Goal: Task Accomplishment & Management: Manage account settings

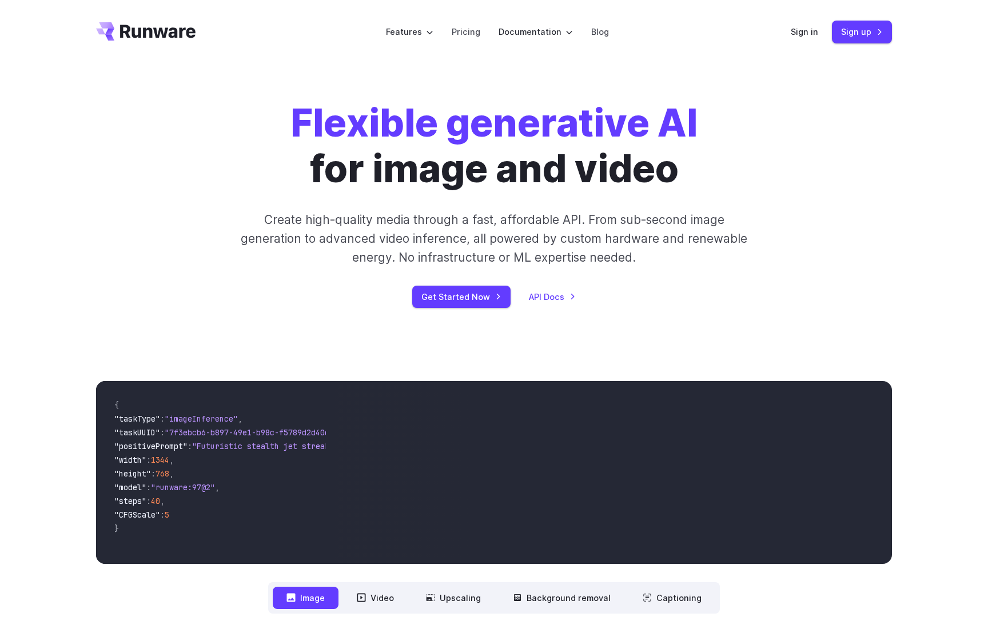
click at [801, 39] on div "Sign in Sign up" at bounding box center [841, 32] width 101 height 22
click at [801, 34] on link "Sign in" at bounding box center [804, 31] width 27 height 13
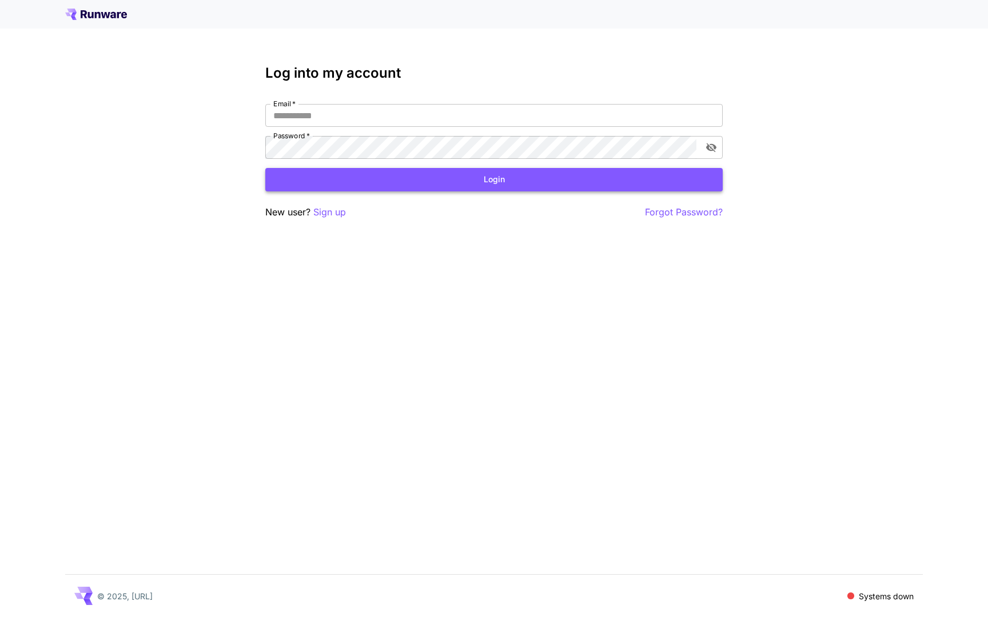
type input "**********"
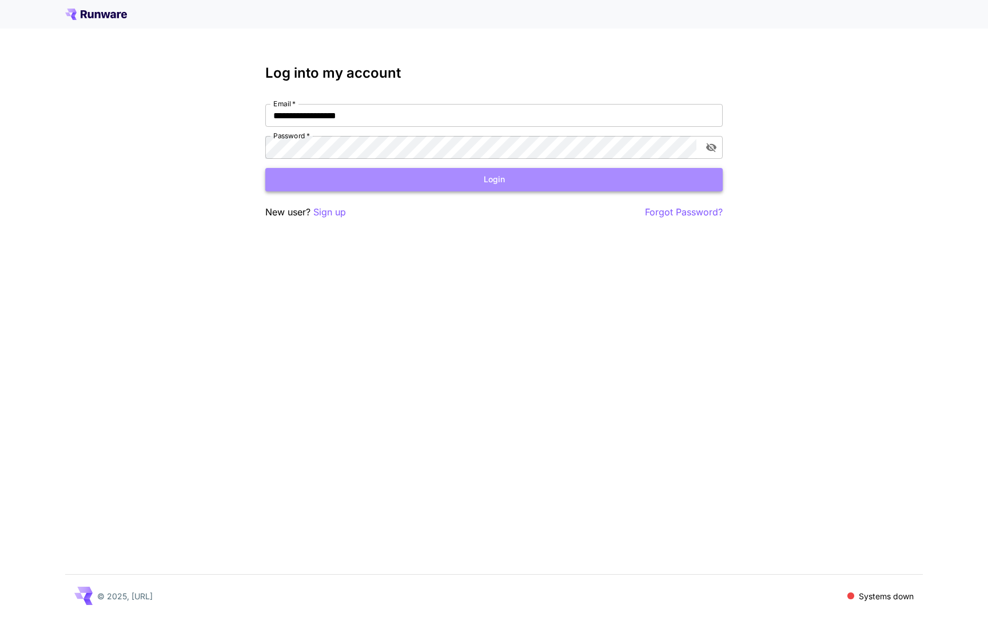
click at [397, 177] on button "Login" at bounding box center [493, 179] width 457 height 23
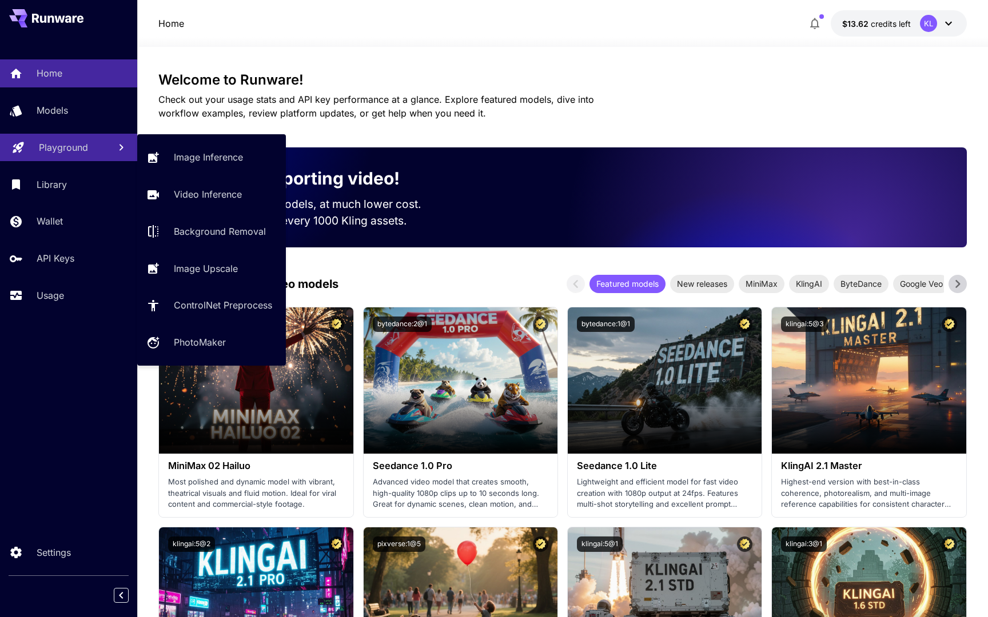
click at [69, 152] on p "Playground" at bounding box center [63, 148] width 49 height 14
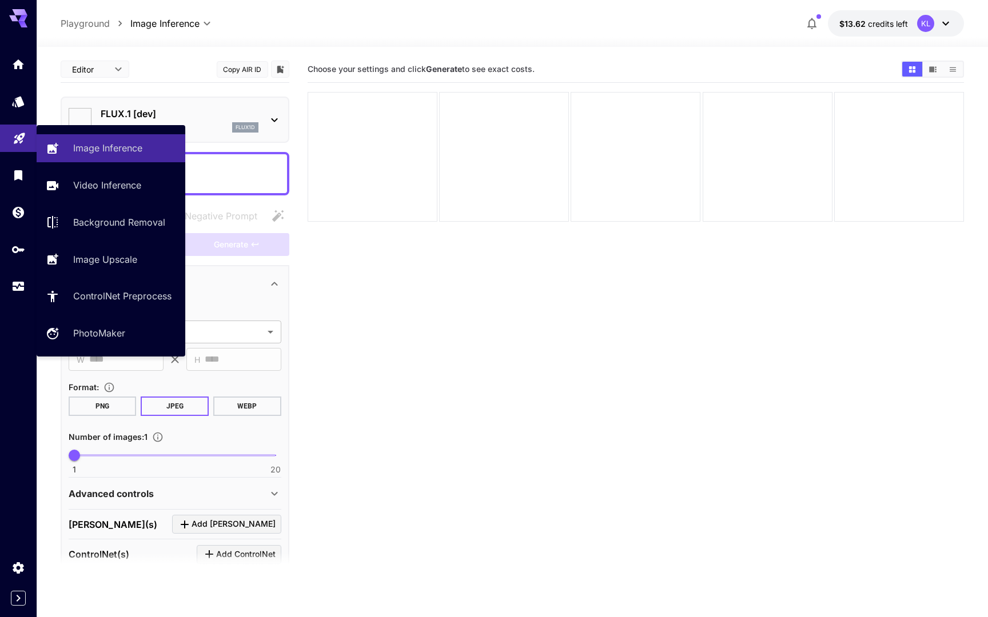
type input "**********"
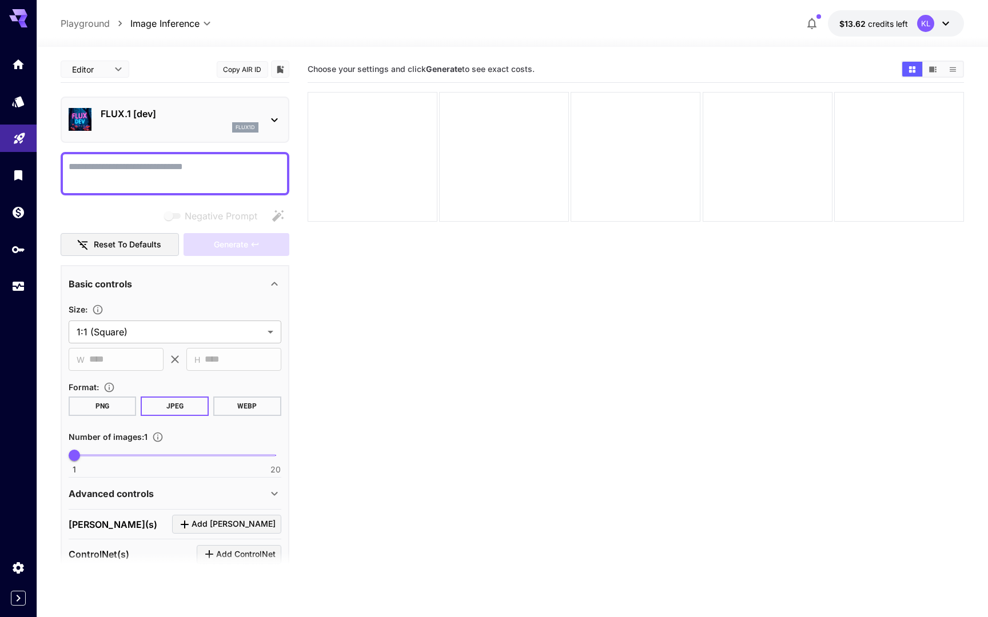
click at [945, 26] on icon at bounding box center [946, 24] width 14 height 14
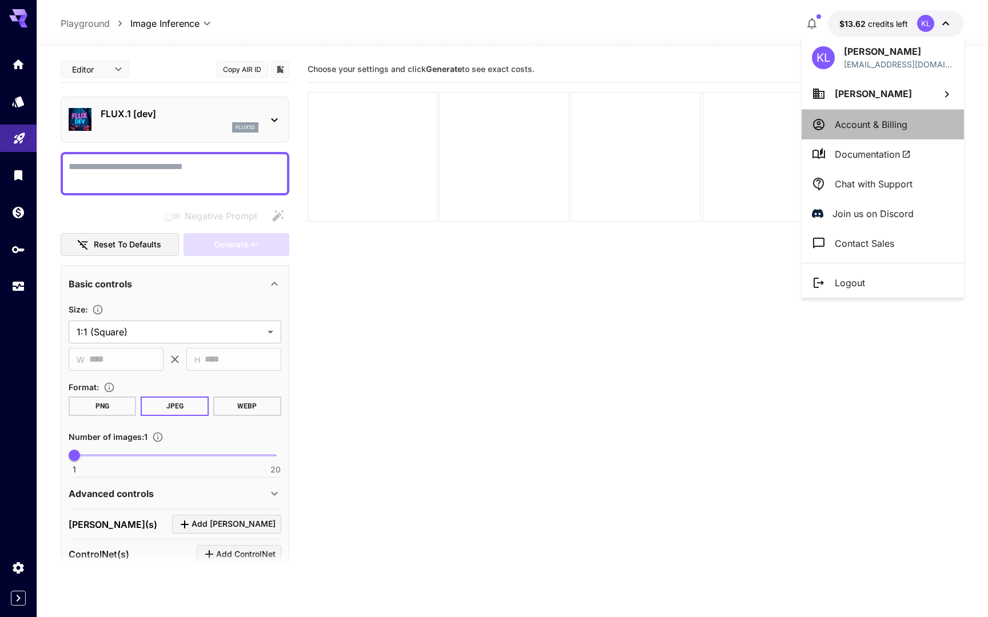
click at [888, 126] on p "Account & Billing" at bounding box center [871, 125] width 73 height 14
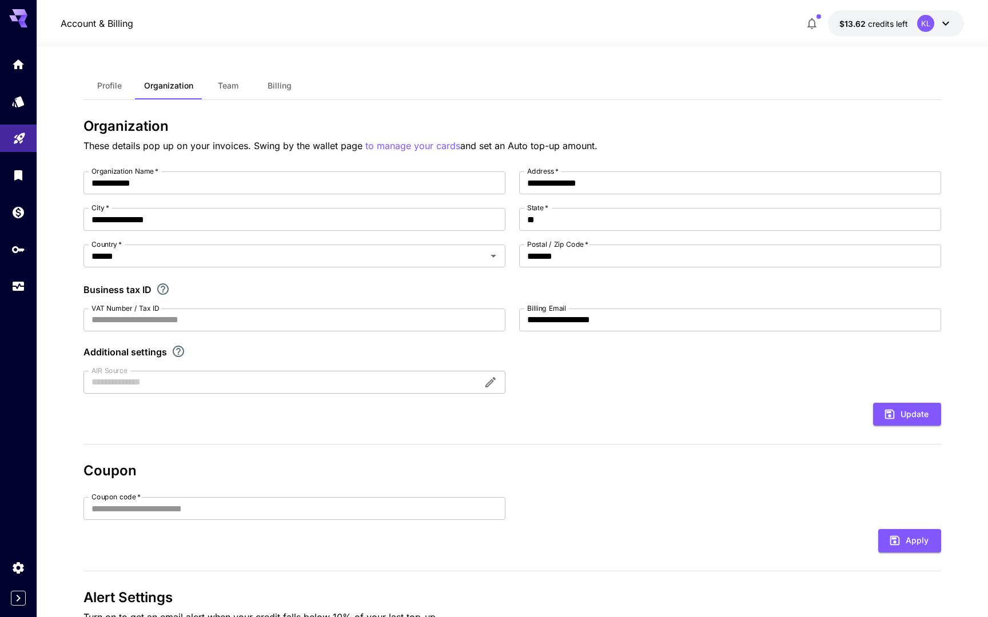
click at [225, 83] on span "Team" at bounding box center [228, 86] width 21 height 10
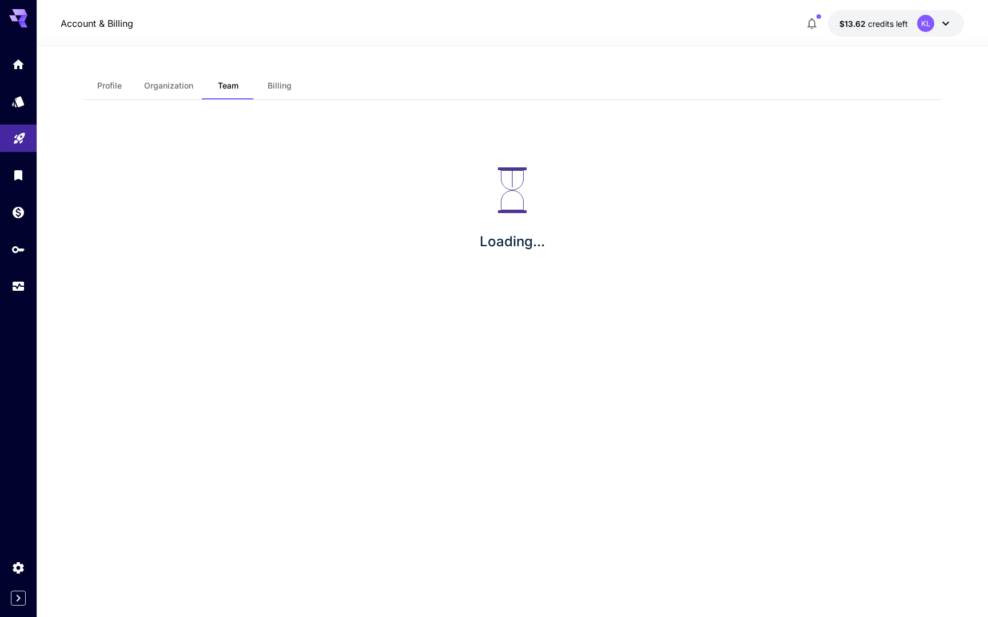
click at [275, 88] on span "Billing" at bounding box center [280, 86] width 24 height 10
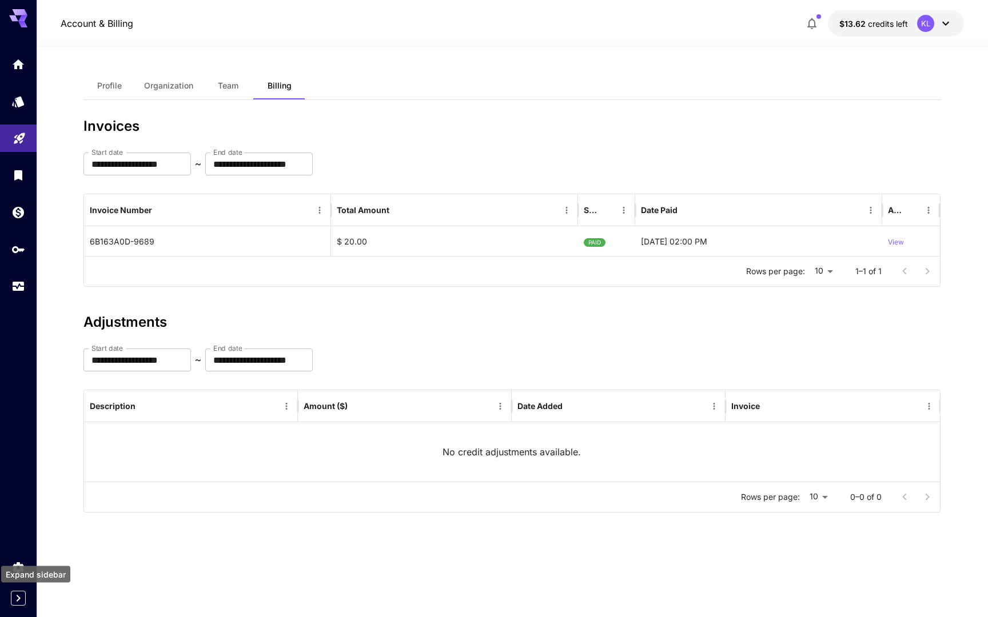
click at [15, 593] on icon "Expand sidebar" at bounding box center [18, 599] width 14 height 14
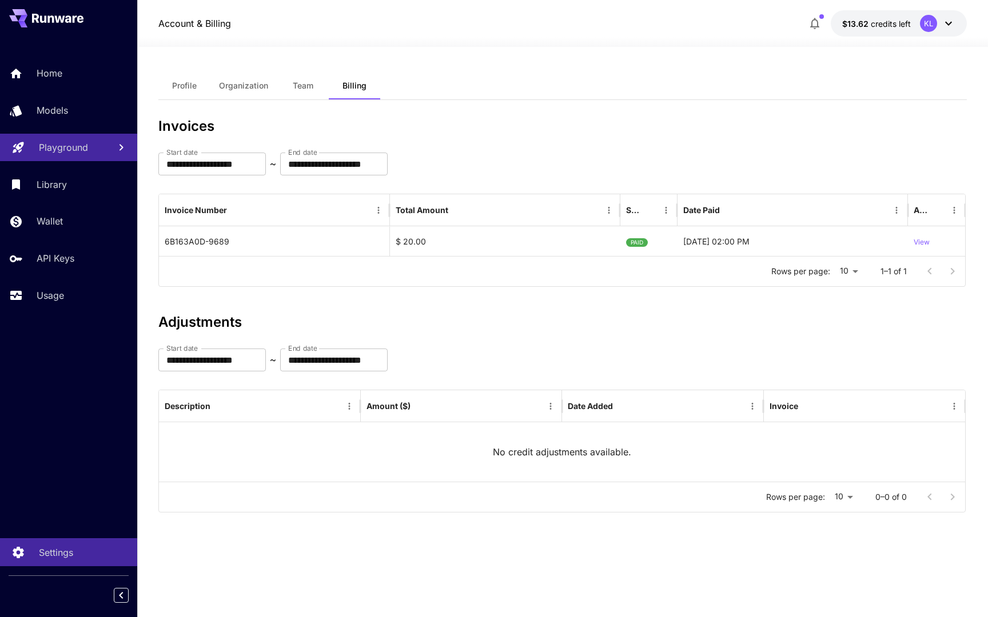
click at [72, 555] on p "Settings" at bounding box center [56, 553] width 34 height 14
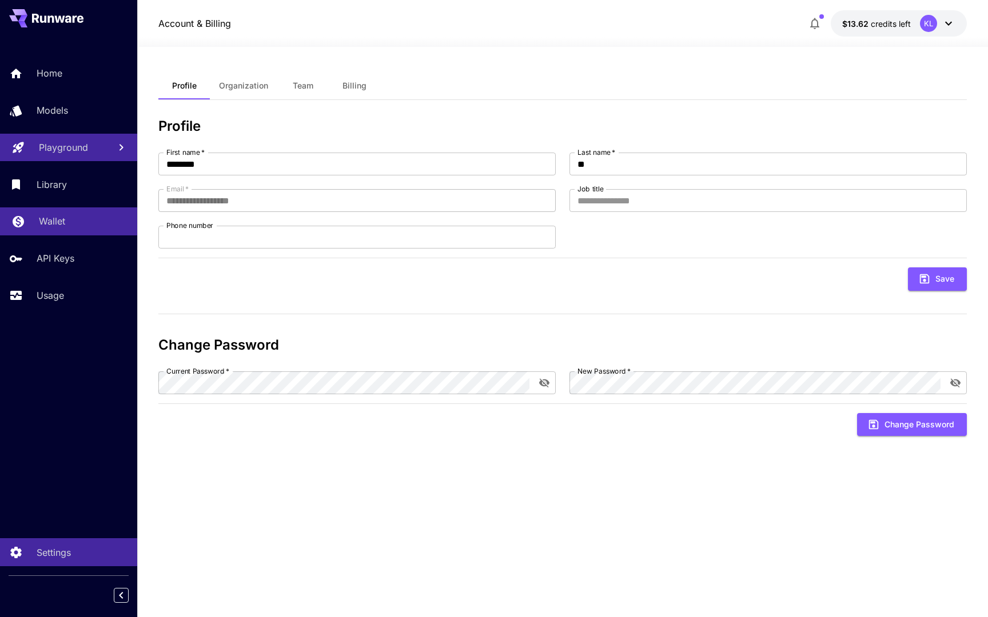
click at [50, 210] on link "Wallet" at bounding box center [68, 222] width 137 height 28
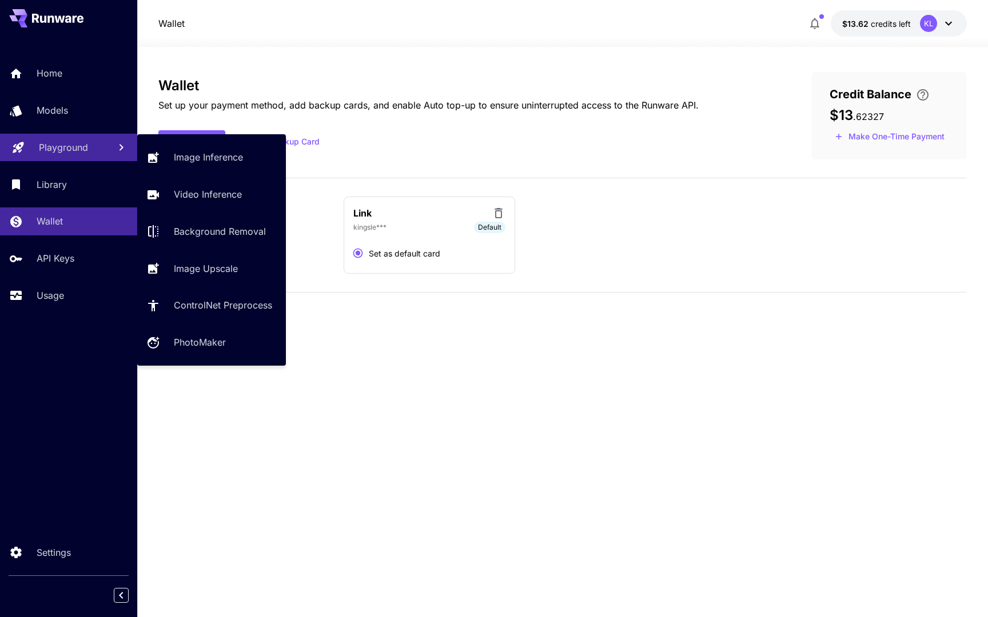
click at [67, 156] on link "Playground" at bounding box center [68, 148] width 137 height 28
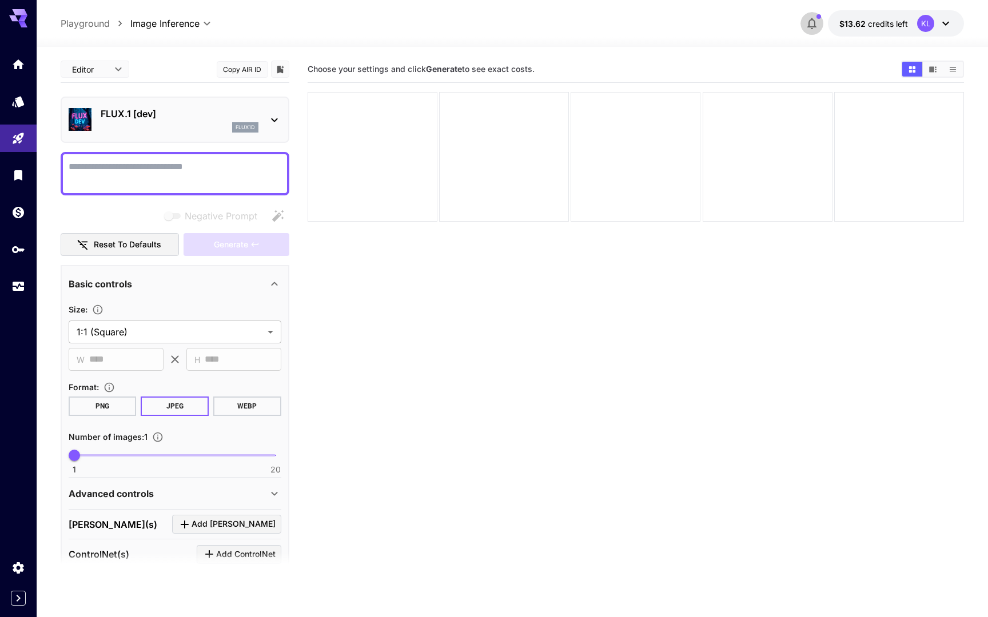
click at [810, 15] on button "button" at bounding box center [811, 23] width 23 height 23
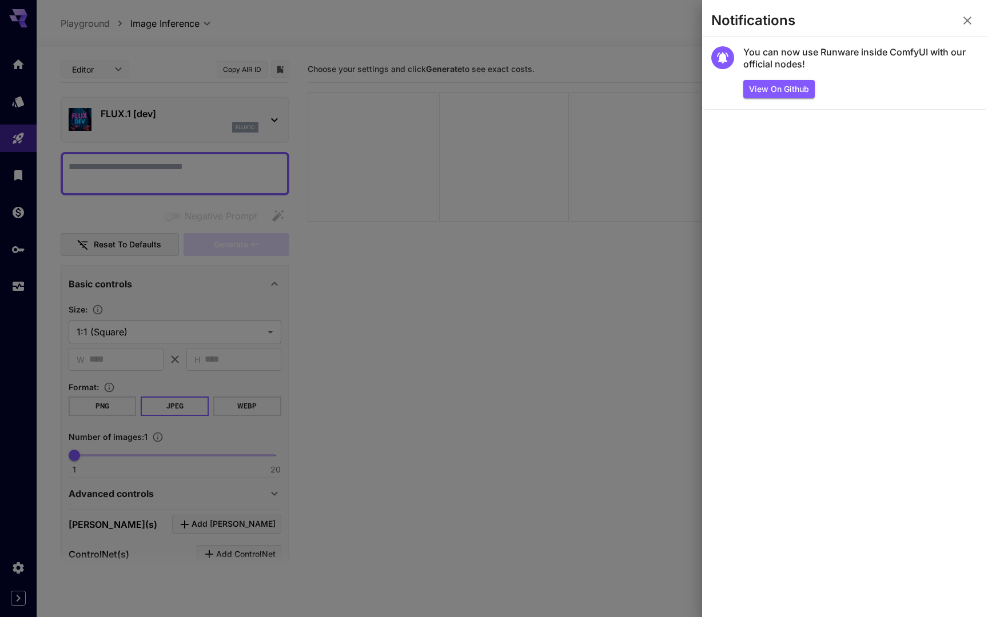
click at [964, 23] on icon "button" at bounding box center [967, 21] width 8 height 8
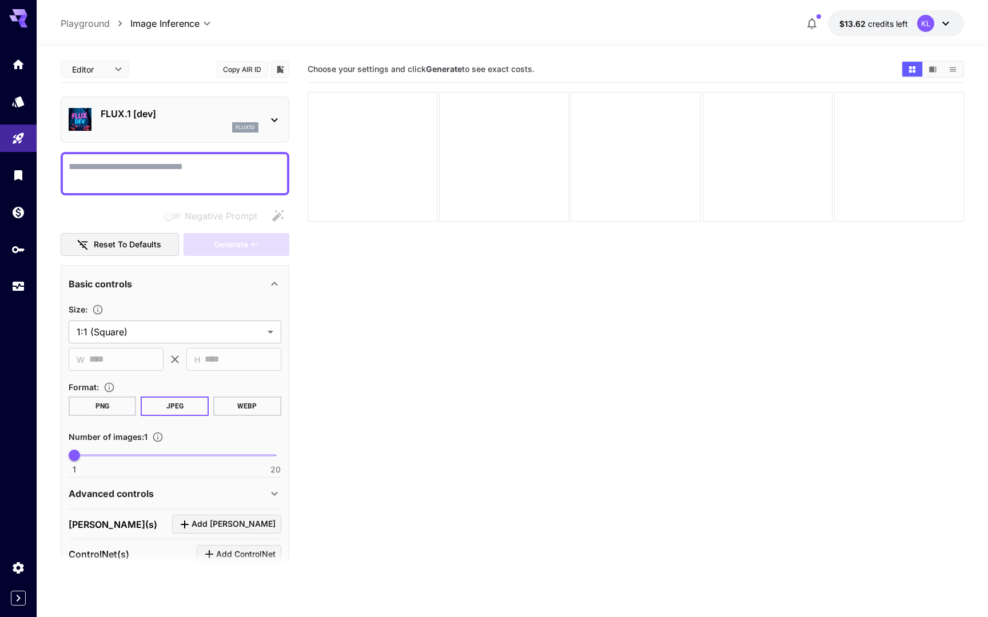
click at [945, 23] on icon at bounding box center [946, 24] width 14 height 14
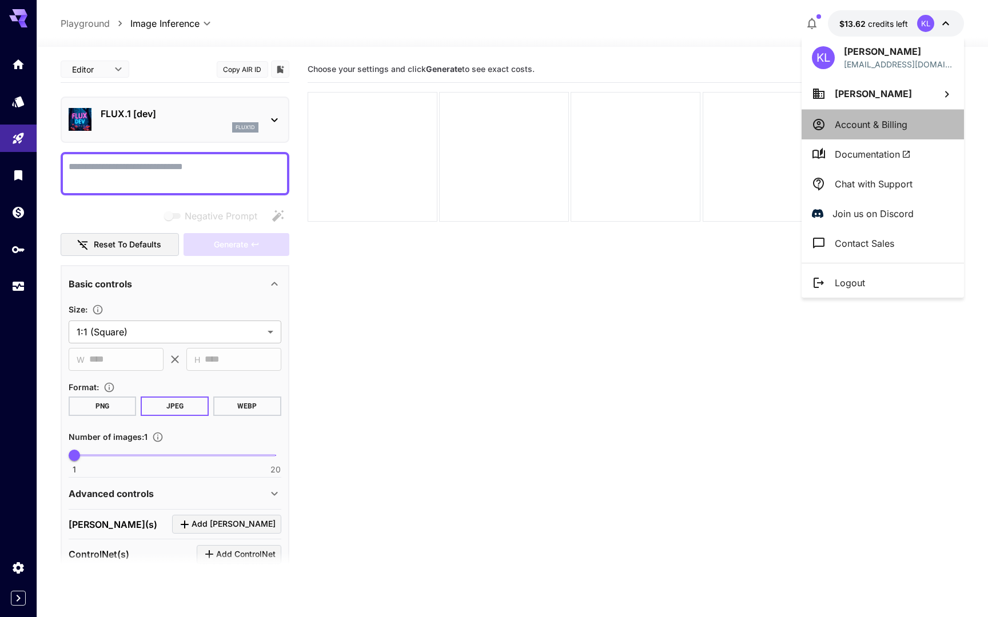
click at [868, 126] on p "Account & Billing" at bounding box center [871, 125] width 73 height 14
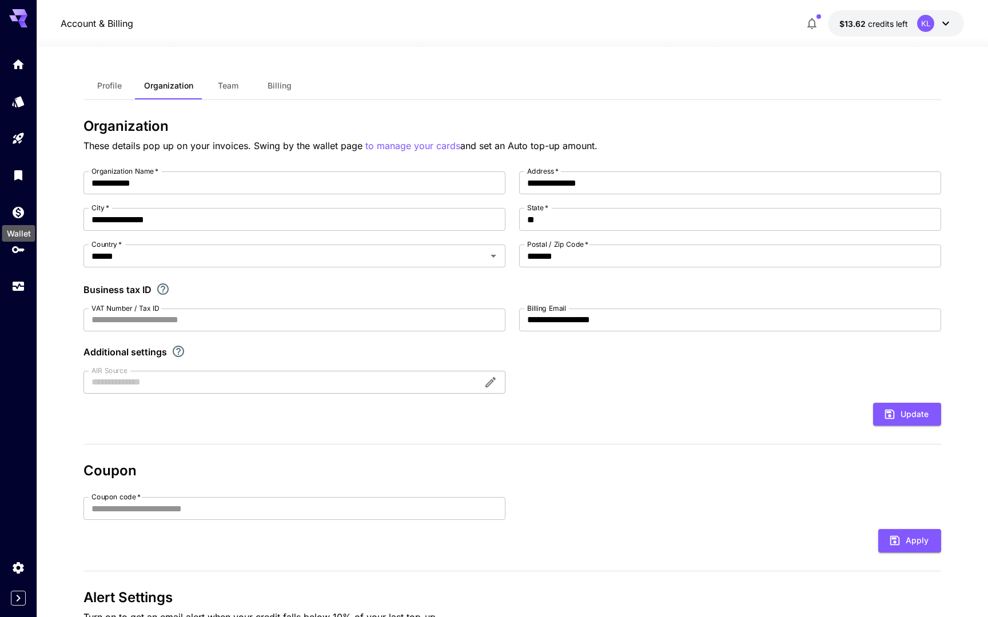
click at [23, 223] on div "Wallet" at bounding box center [18, 230] width 35 height 26
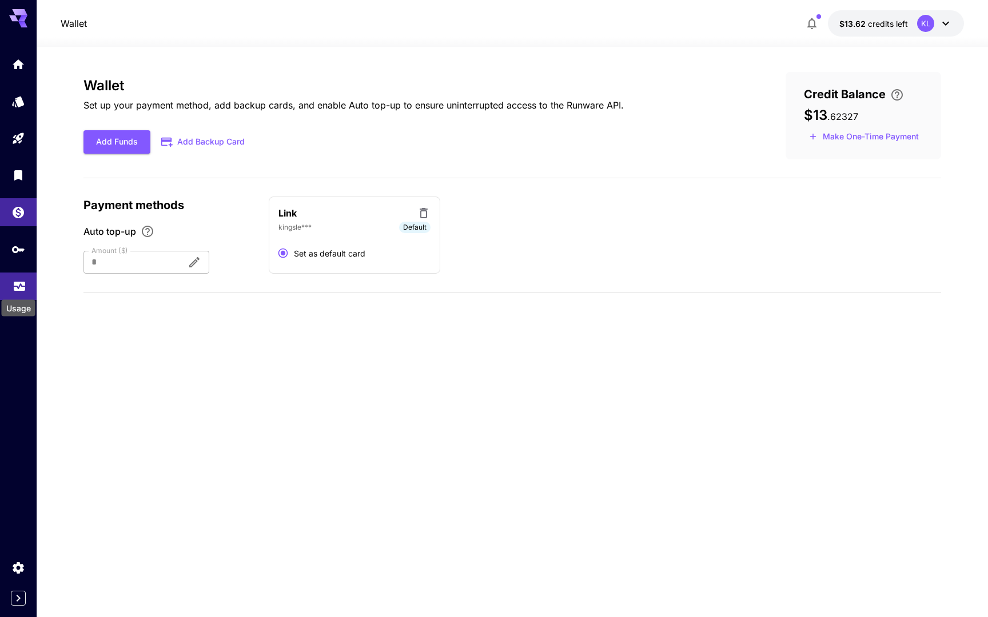
click at [17, 288] on icon "Usage" at bounding box center [19, 286] width 11 height 6
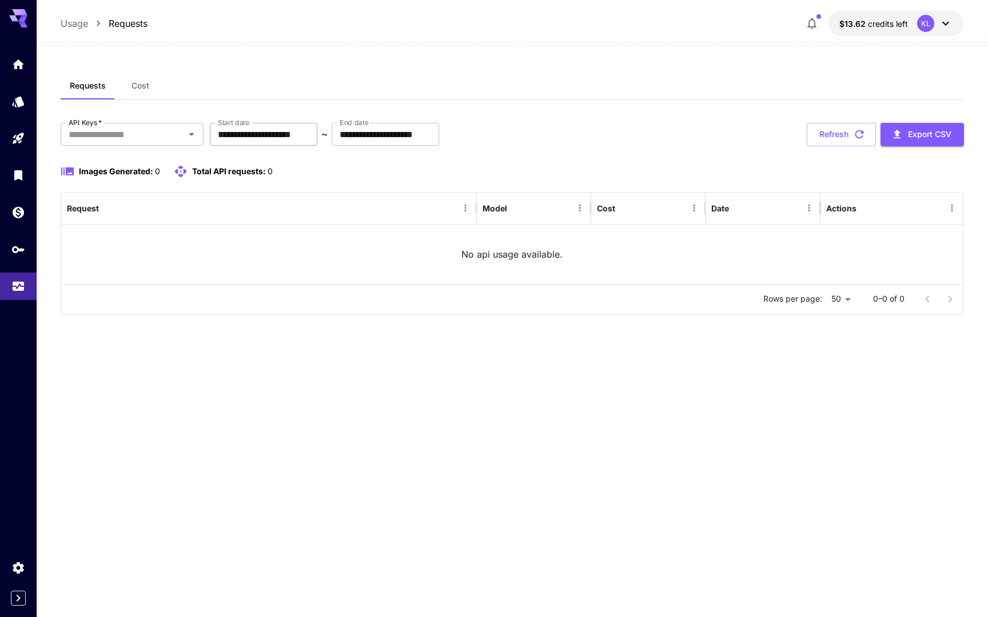
click at [306, 138] on input "**********" at bounding box center [263, 134] width 107 height 23
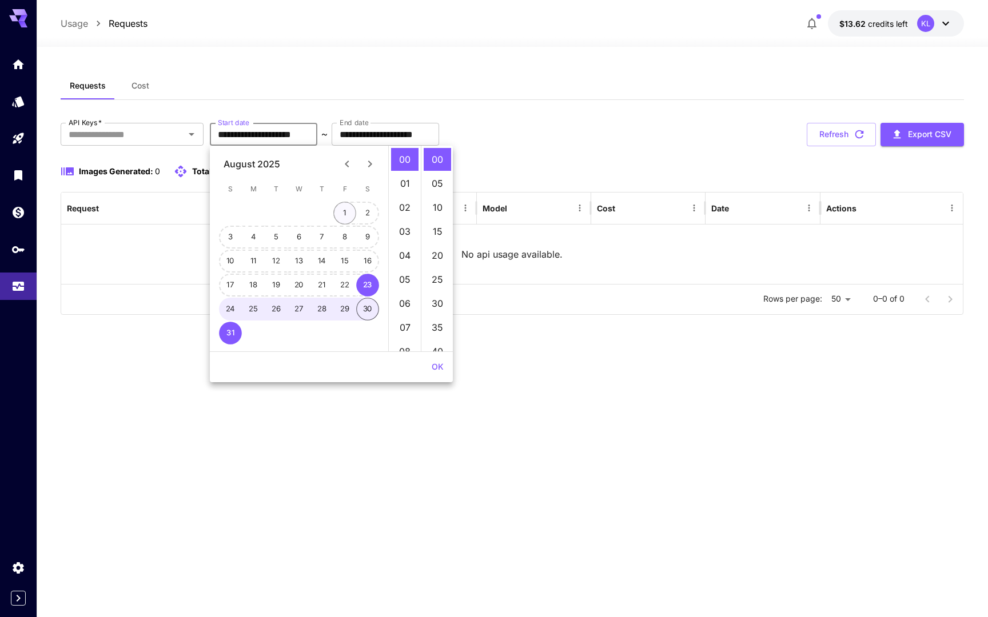
click at [349, 206] on button "1" at bounding box center [344, 213] width 23 height 23
type input "**********"
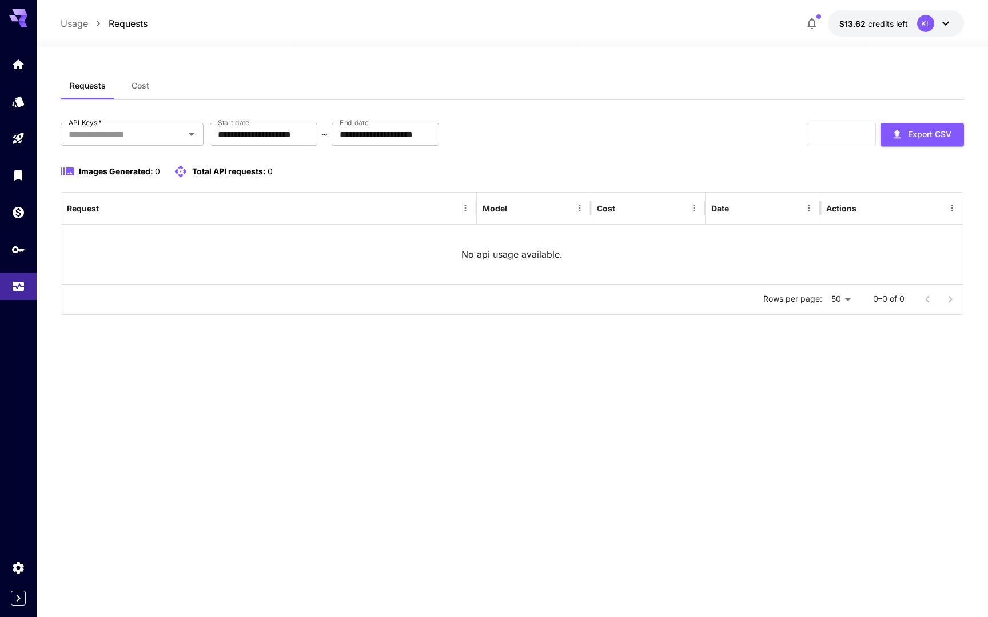
click at [570, 126] on div "**********" at bounding box center [513, 134] width 904 height 23
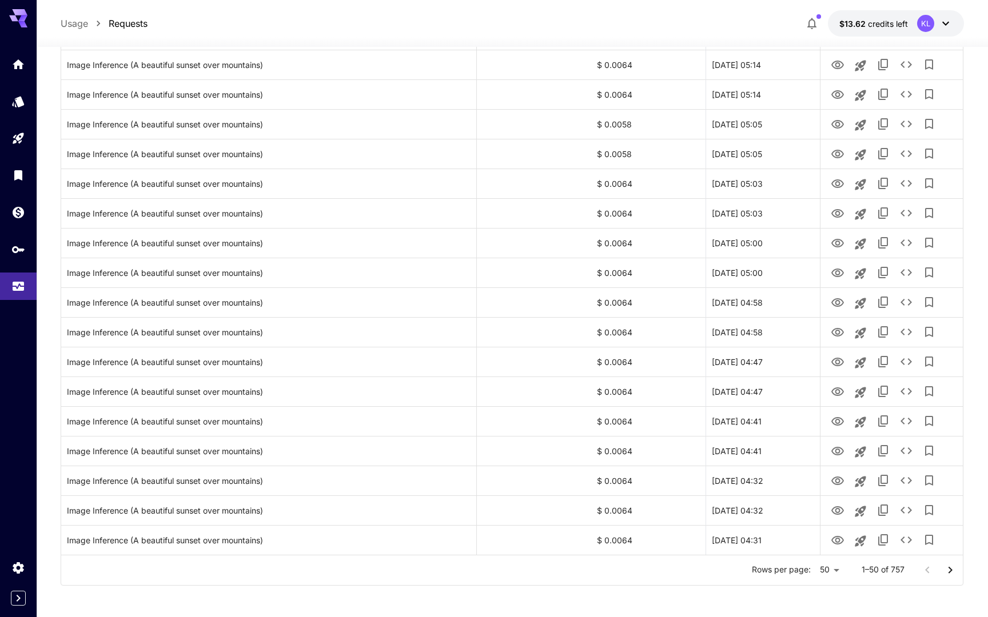
scroll to position [1158, 0]
click at [955, 568] on icon "Go to next page" at bounding box center [950, 568] width 14 height 14
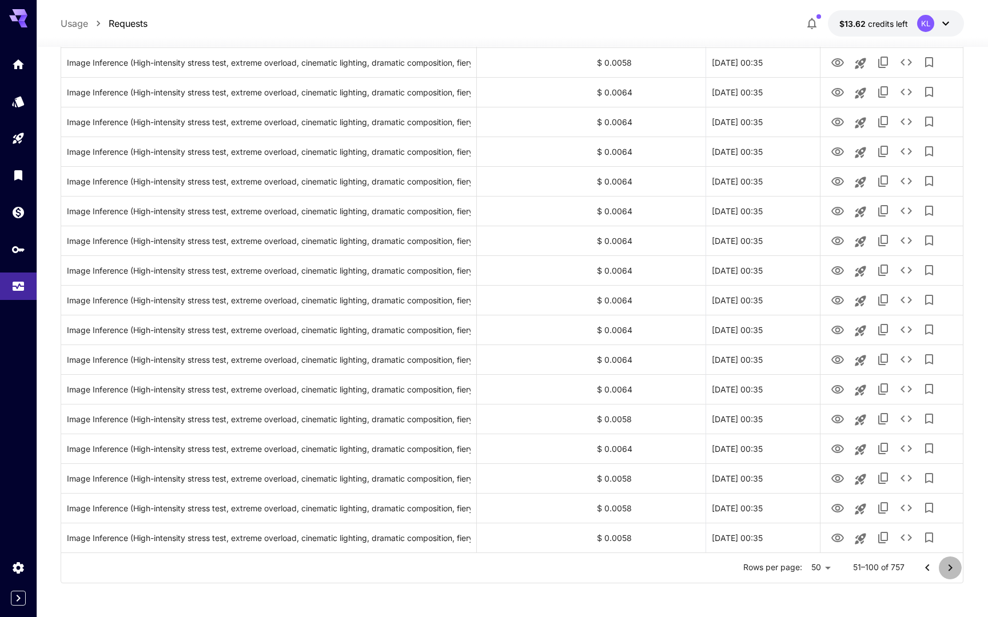
click at [958, 567] on button "Go to next page" at bounding box center [950, 568] width 23 height 23
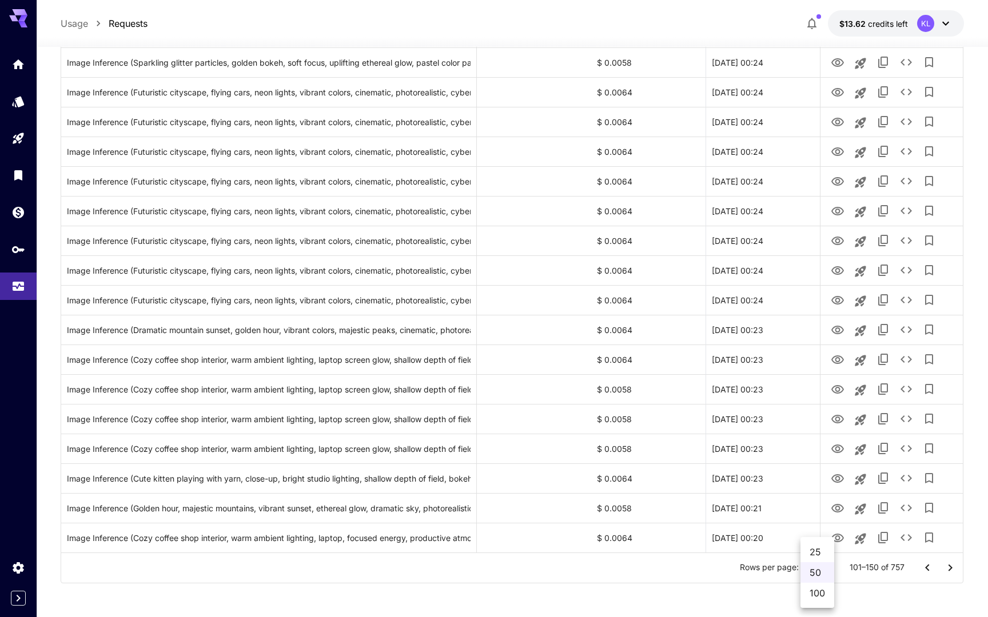
click at [970, 340] on div at bounding box center [494, 308] width 988 height 617
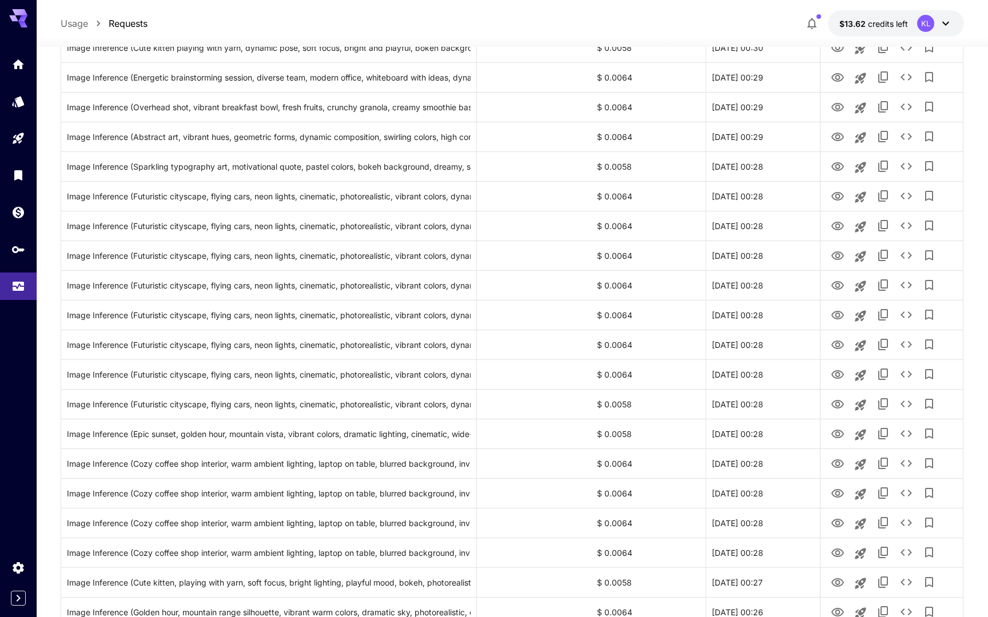
scroll to position [0, 0]
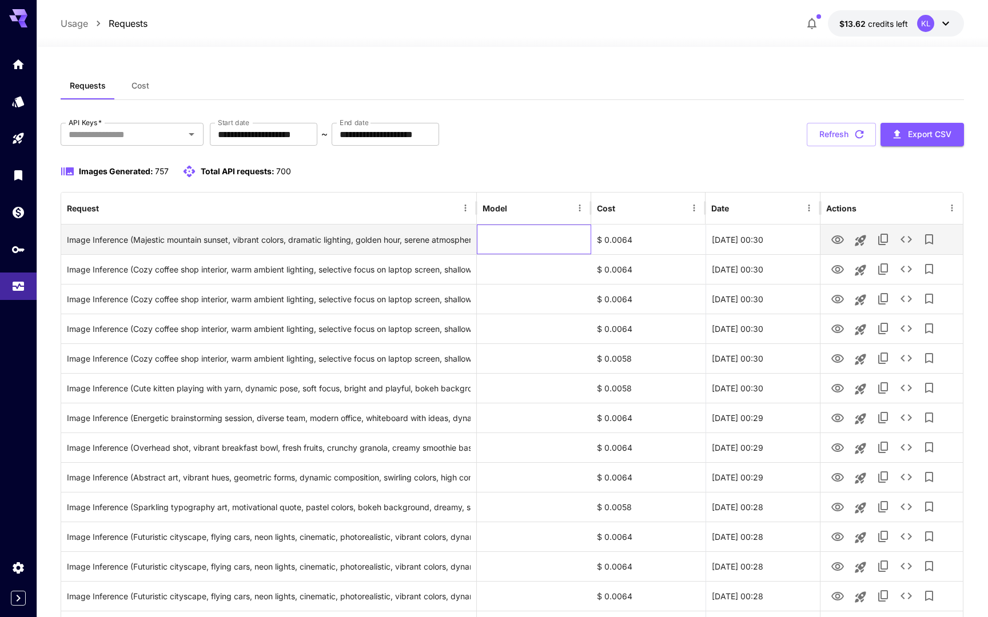
click at [575, 243] on div at bounding box center [534, 240] width 114 height 30
click at [604, 241] on div "$ 0.0064" at bounding box center [648, 240] width 114 height 30
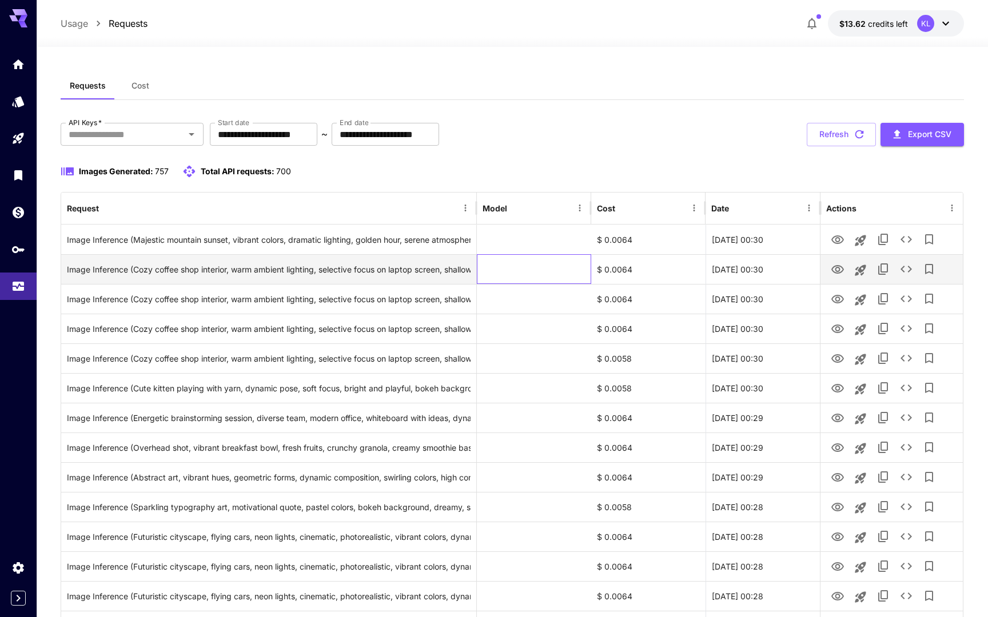
click at [526, 255] on div at bounding box center [534, 269] width 114 height 30
click at [526, 260] on div at bounding box center [534, 269] width 114 height 30
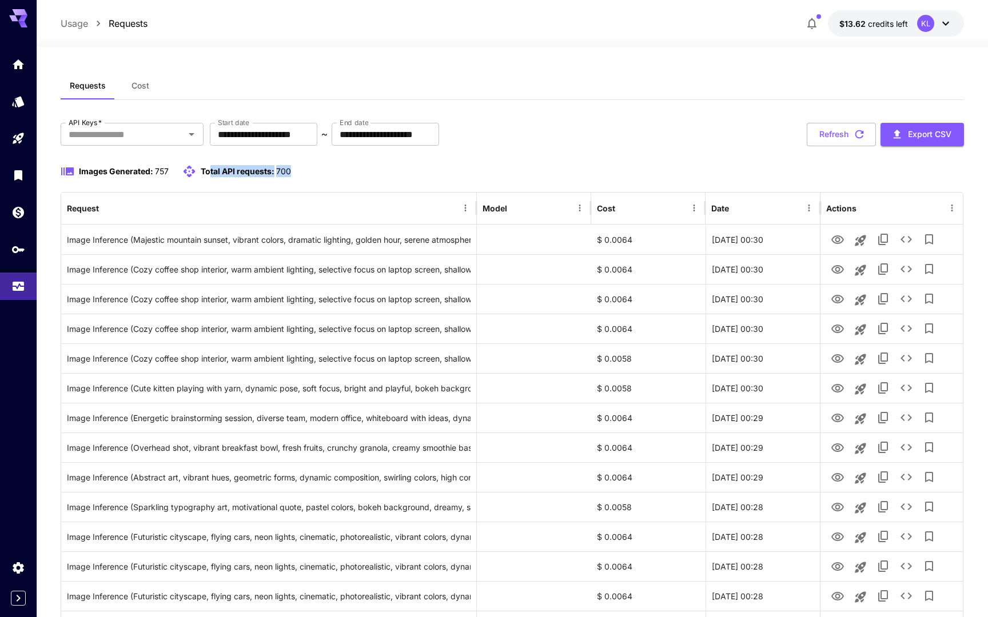
drag, startPoint x: 209, startPoint y: 171, endPoint x: 299, endPoint y: 176, distance: 89.9
click at [299, 176] on div "Images Generated: 757 Total API requests: 700" at bounding box center [513, 172] width 904 height 14
click at [185, 168] on icon at bounding box center [189, 172] width 14 height 14
click at [15, 249] on icon "API Keys" at bounding box center [20, 248] width 14 height 14
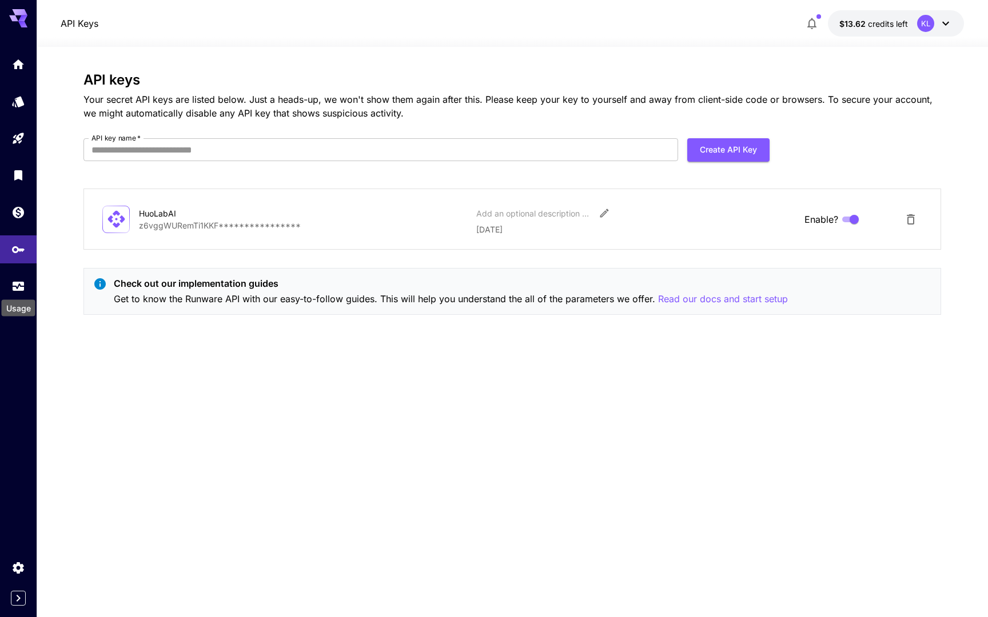
click at [22, 294] on div "Usage" at bounding box center [19, 305] width 36 height 26
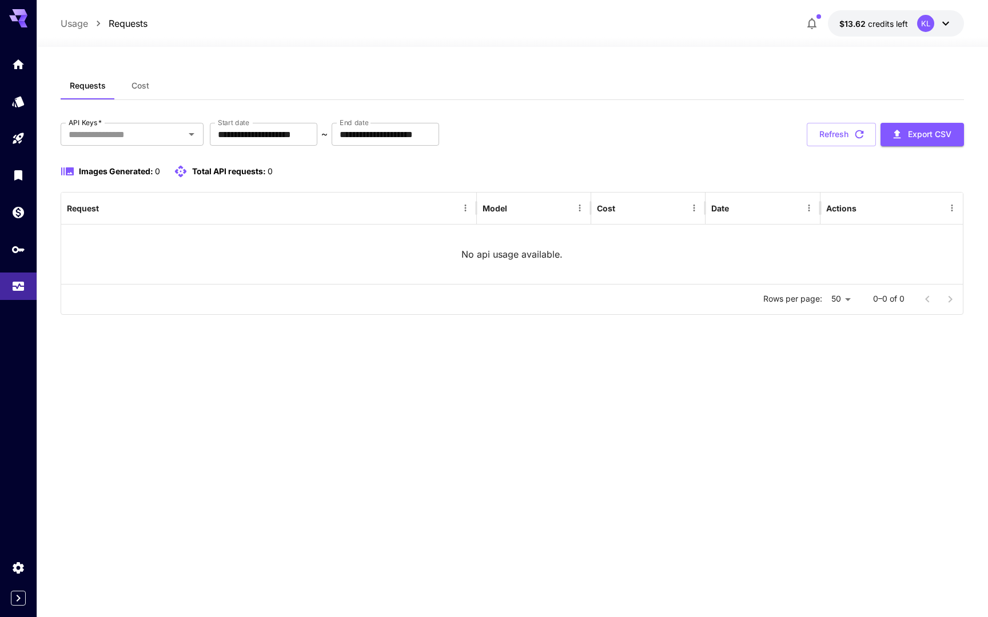
click at [135, 90] on span "Cost" at bounding box center [140, 86] width 18 height 10
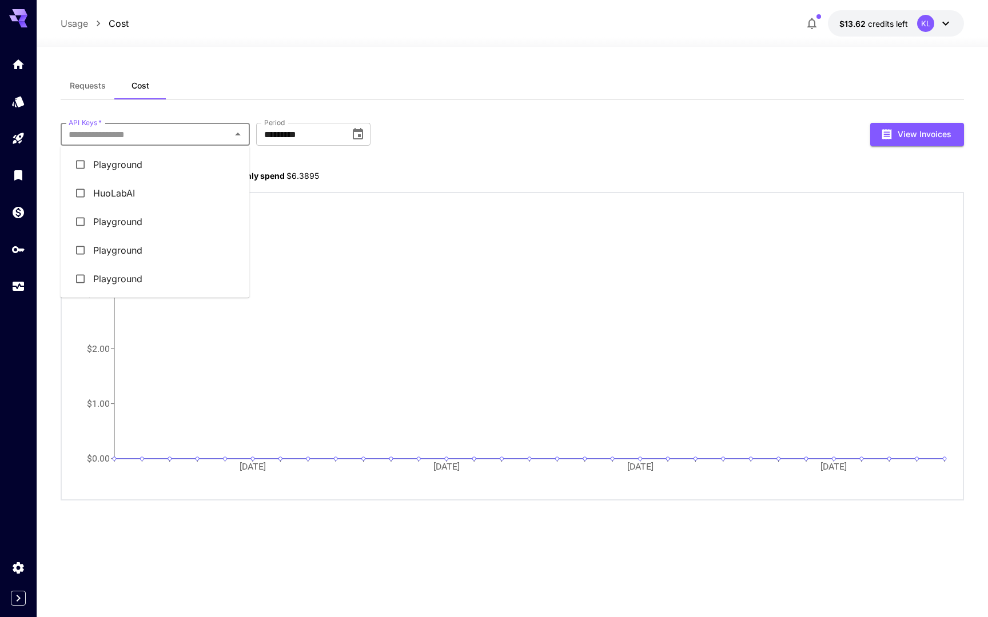
click at [215, 134] on input "API Keys   *" at bounding box center [146, 134] width 164 height 16
click at [109, 188] on li "HuoLabAI" at bounding box center [155, 193] width 189 height 29
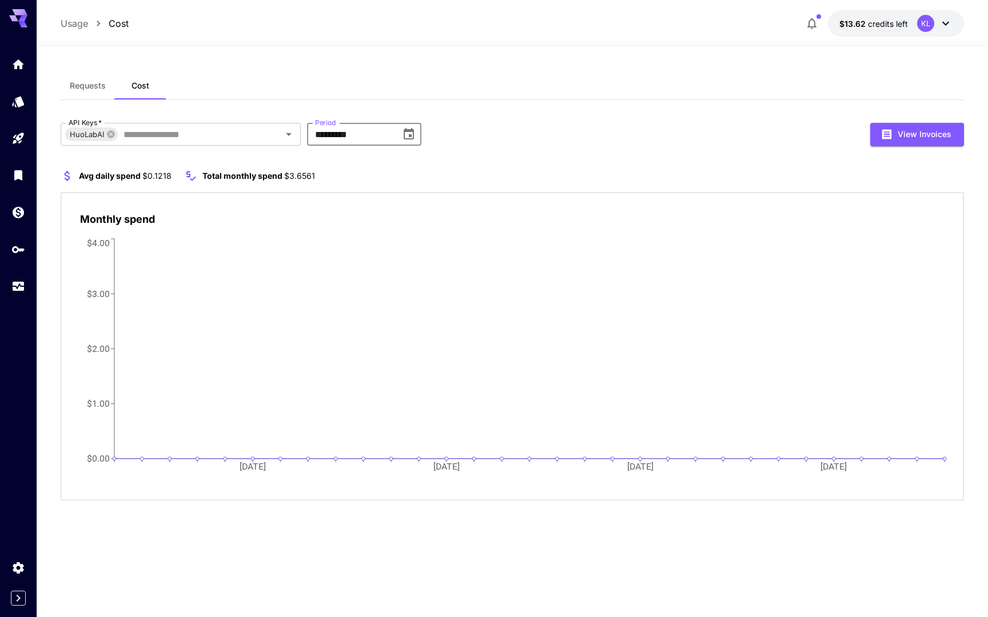
click at [387, 133] on input "*********" at bounding box center [350, 134] width 86 height 23
click at [409, 135] on icon "Choose date, selected date is Jul 31, 2025" at bounding box center [409, 133] width 10 height 11
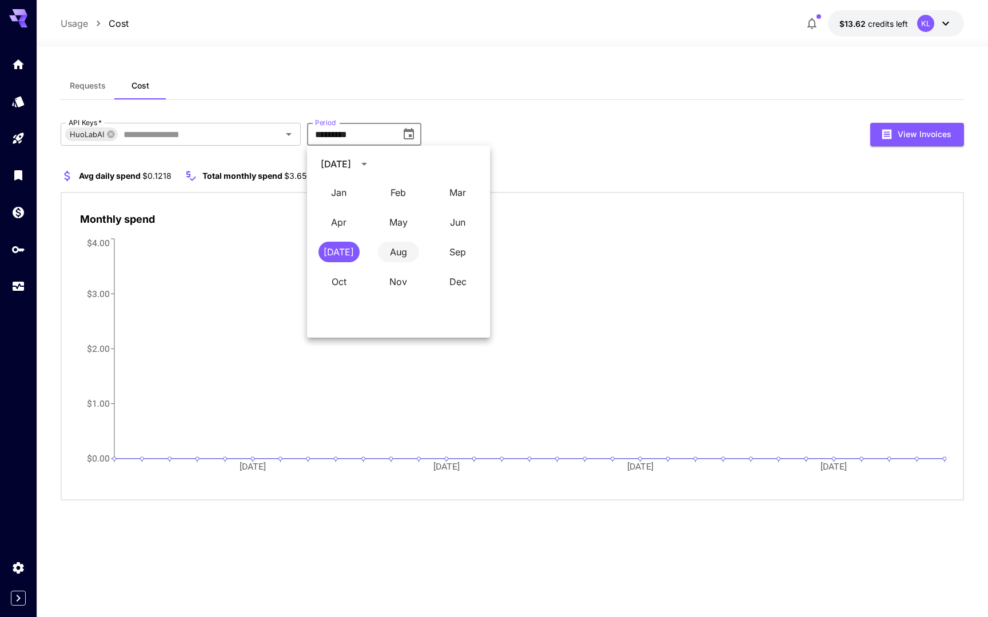
click at [396, 262] on button "Aug" at bounding box center [398, 252] width 41 height 21
type input "**********"
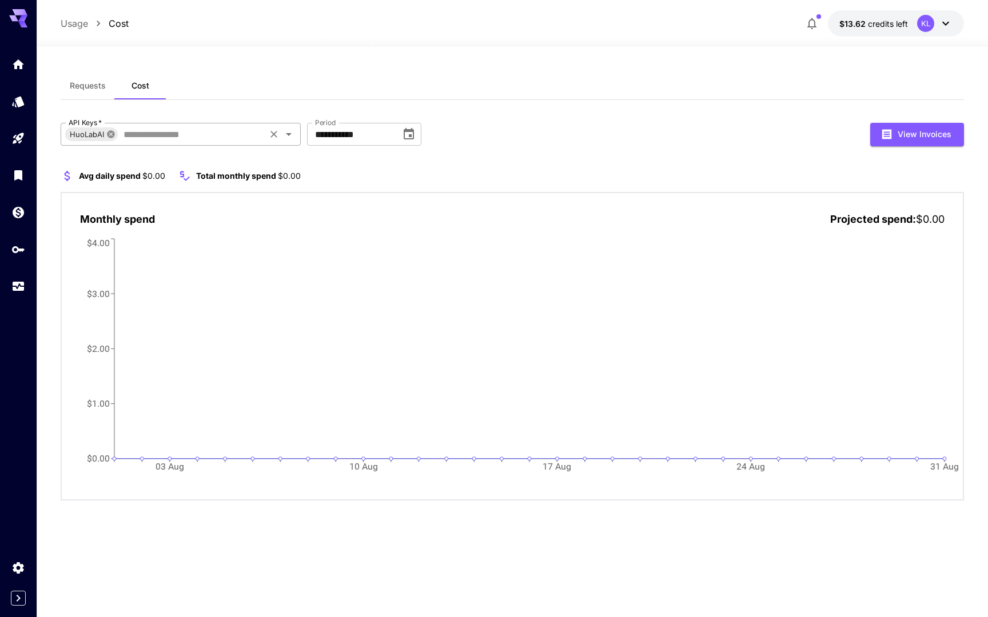
click at [110, 135] on icon at bounding box center [110, 133] width 7 height 7
click at [90, 87] on span "Requests" at bounding box center [88, 86] width 36 height 10
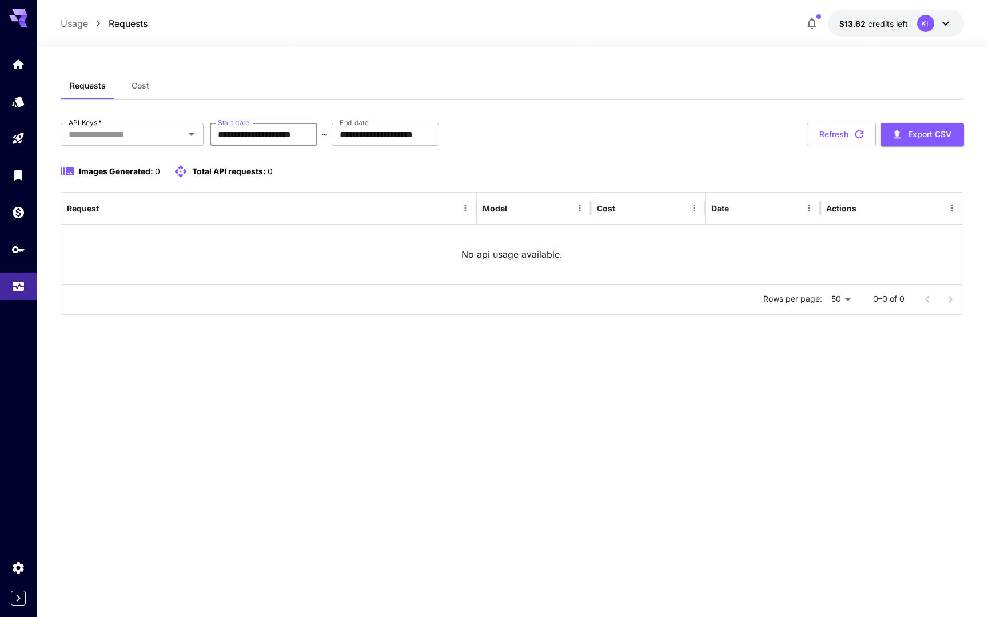
click at [309, 133] on input "**********" at bounding box center [263, 134] width 107 height 23
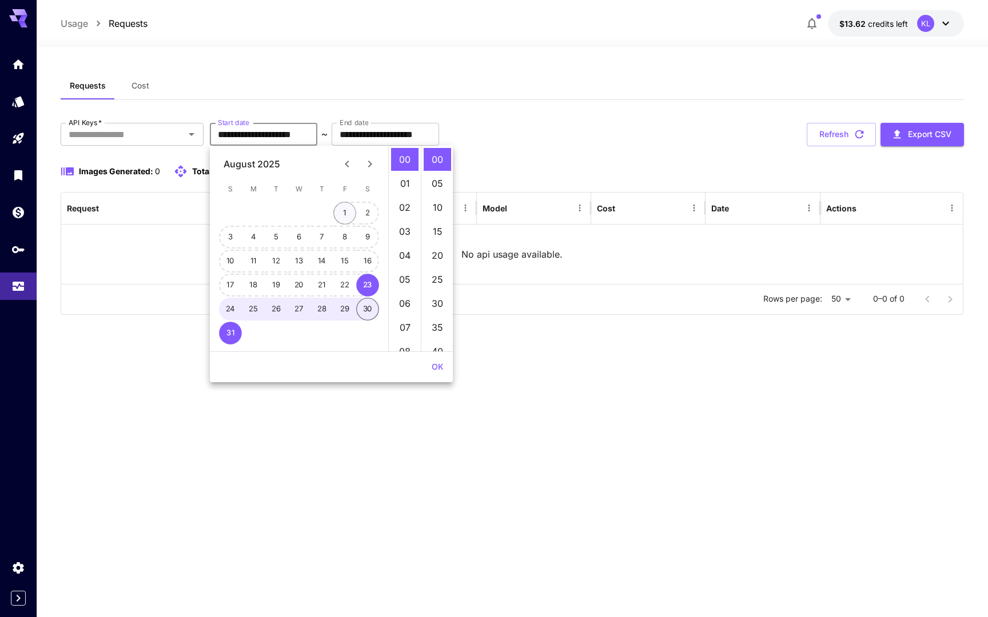
click at [340, 215] on button "1" at bounding box center [344, 213] width 23 height 23
type input "**********"
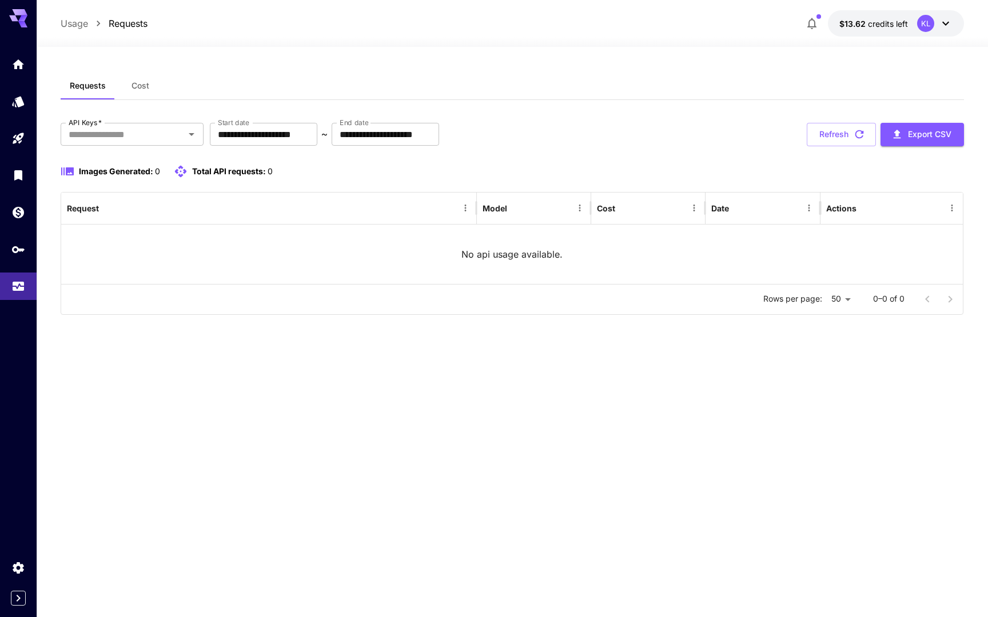
click at [564, 142] on div "**********" at bounding box center [513, 134] width 904 height 23
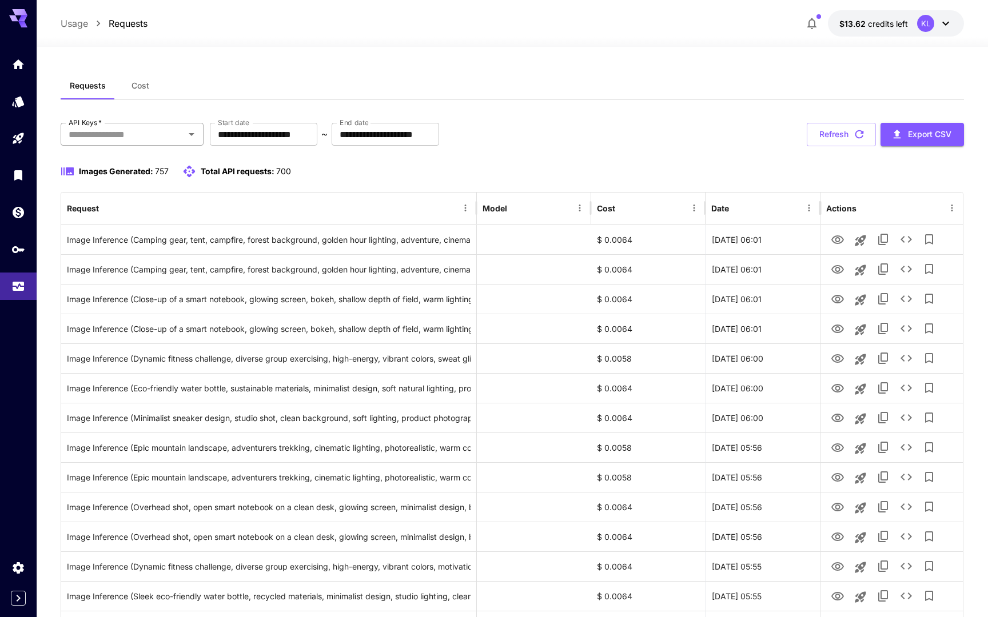
click at [183, 140] on div "API Keys   *" at bounding box center [132, 134] width 143 height 23
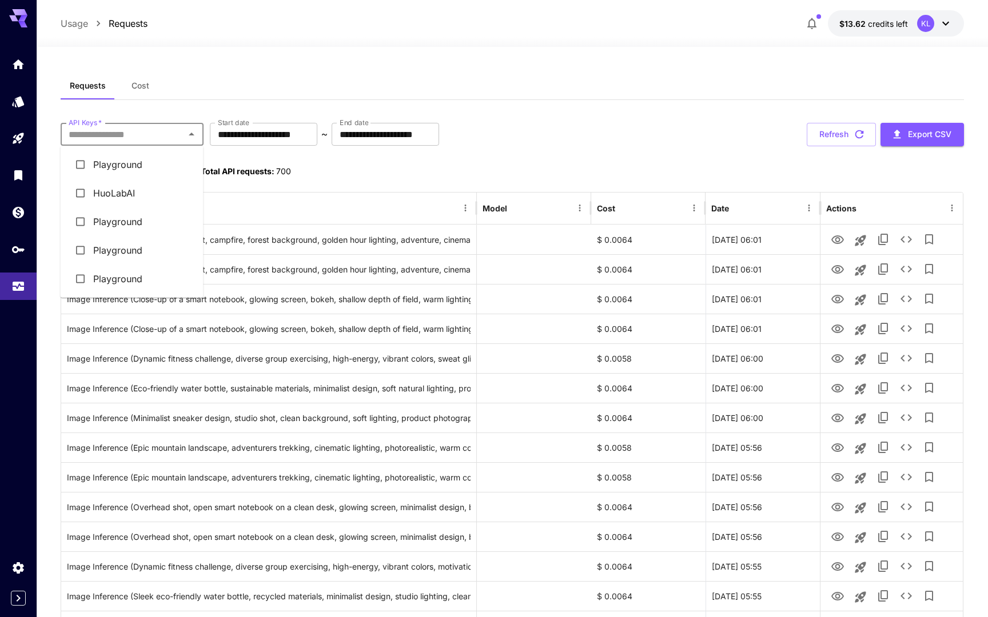
click at [118, 190] on li "HuoLabAI" at bounding box center [132, 193] width 143 height 29
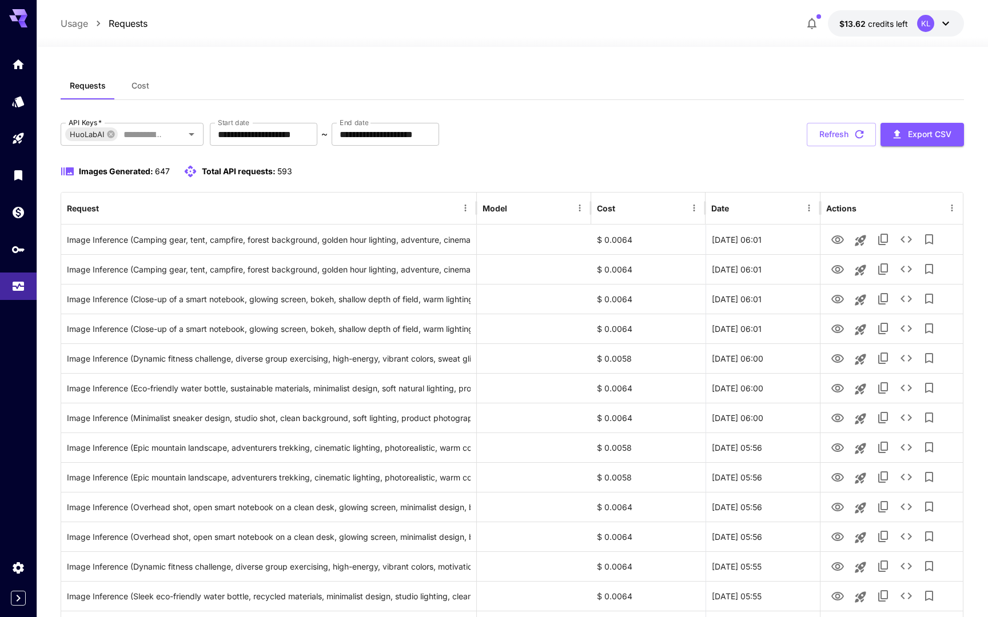
click at [162, 138] on input "API Keys   *" at bounding box center [142, 134] width 47 height 16
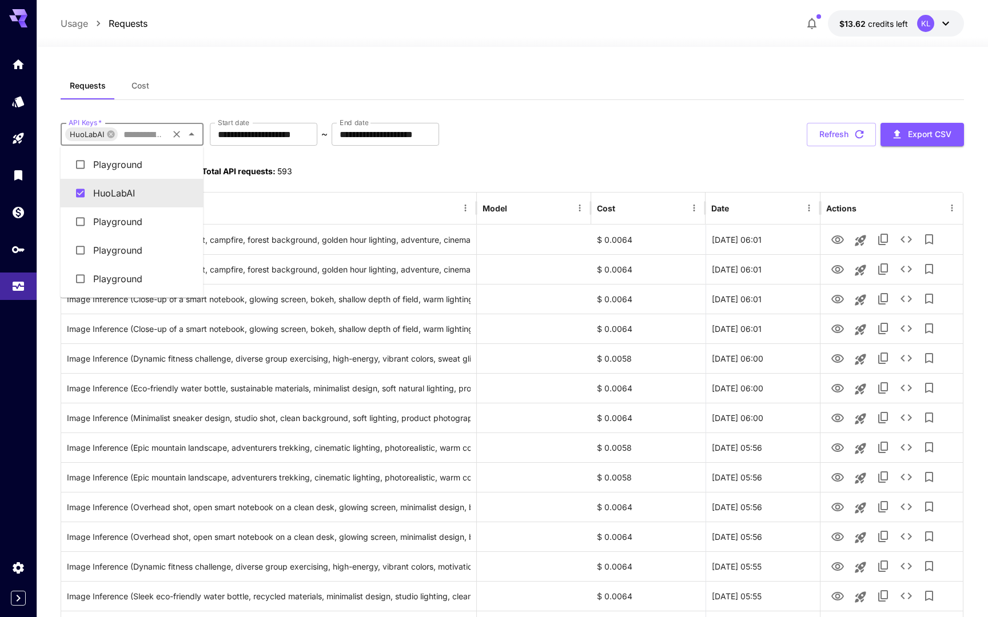
click at [496, 173] on div "Images Generated: 647 Total API requests: 593" at bounding box center [513, 172] width 904 height 14
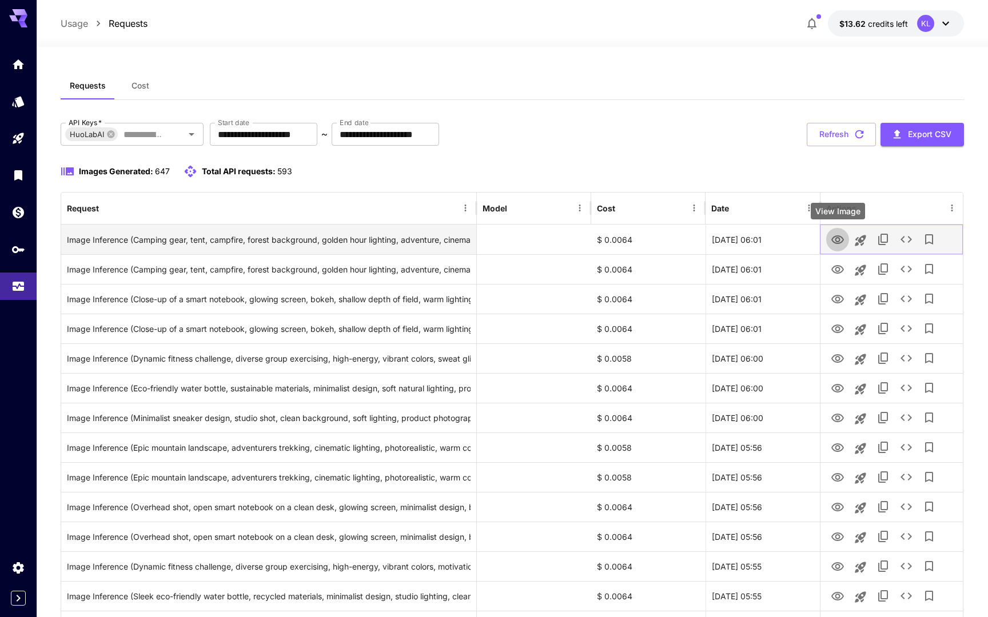
click at [834, 241] on icon "View Image" at bounding box center [838, 240] width 14 height 14
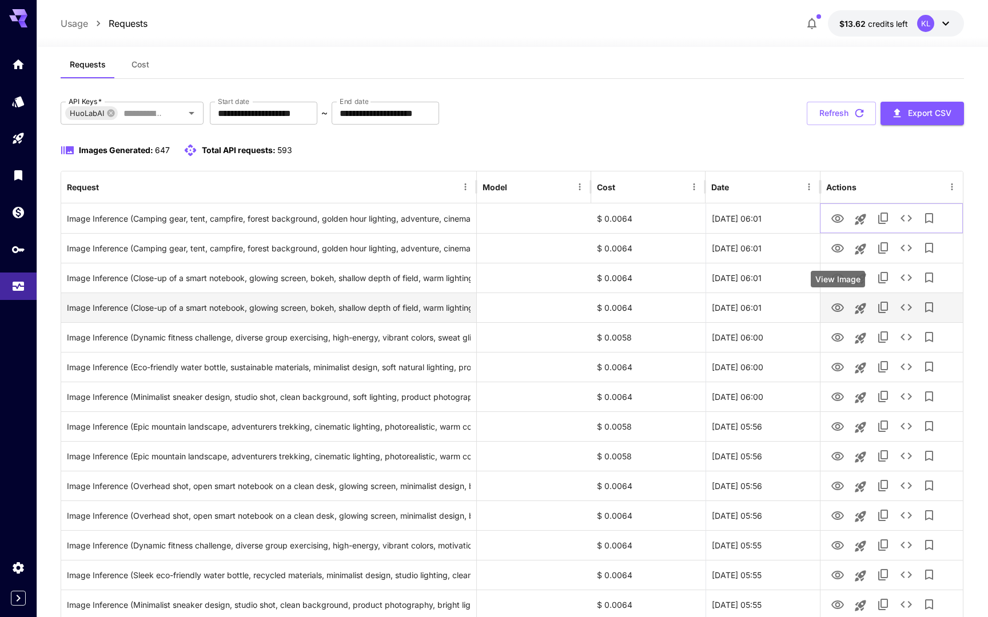
scroll to position [31, 0]
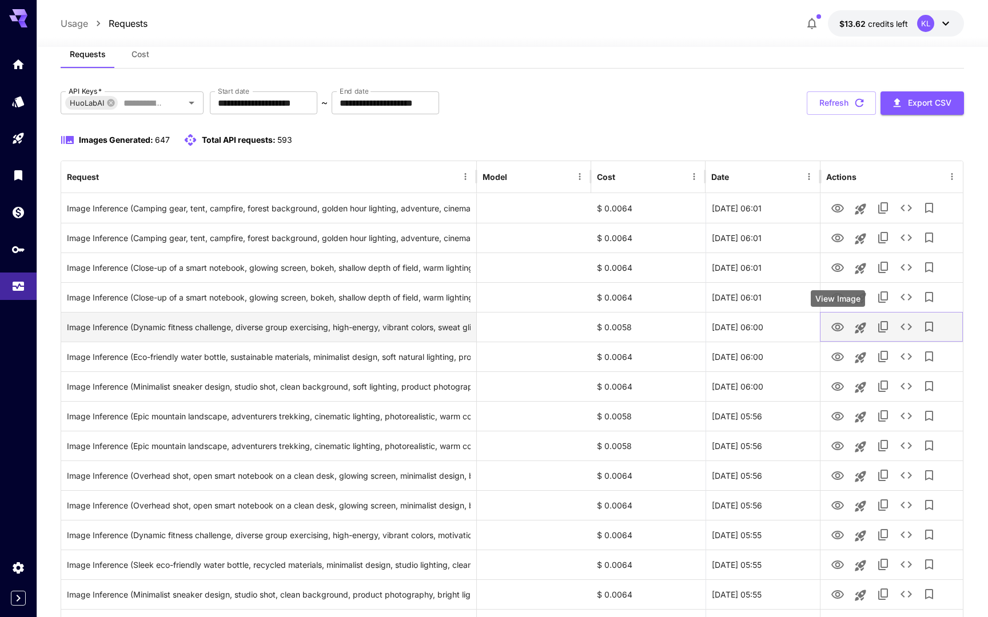
click at [839, 326] on icon "View Image" at bounding box center [837, 327] width 13 height 9
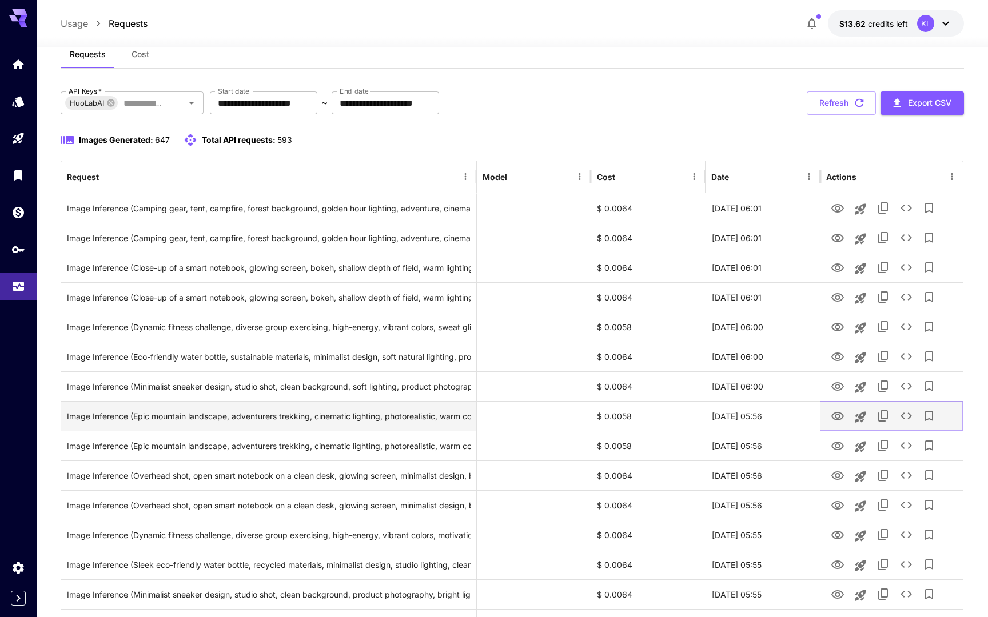
click at [838, 418] on icon "View Image" at bounding box center [837, 416] width 13 height 9
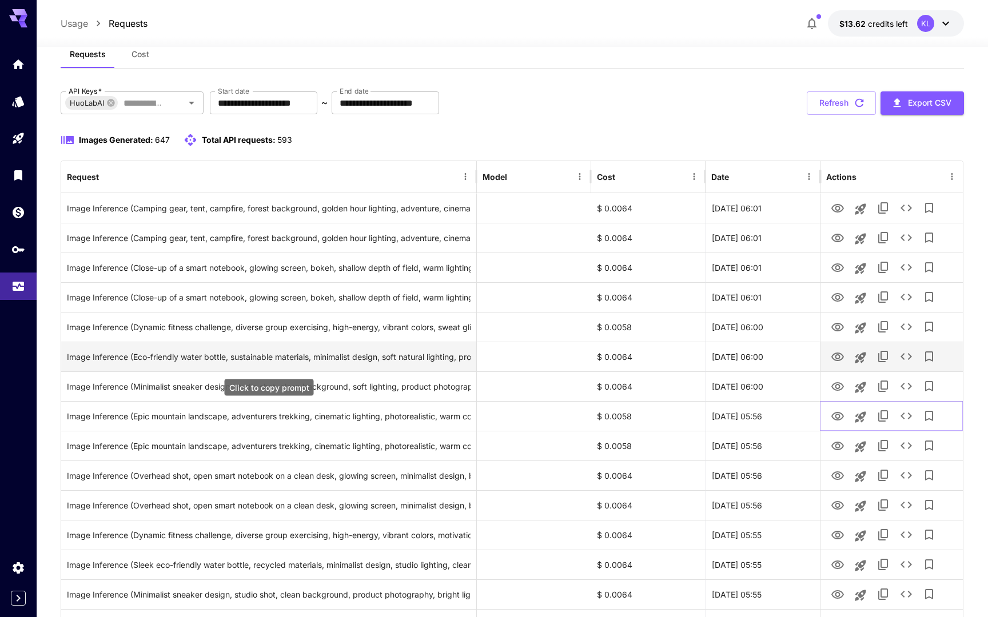
scroll to position [0, 0]
